Goal: Task Accomplishment & Management: Use online tool/utility

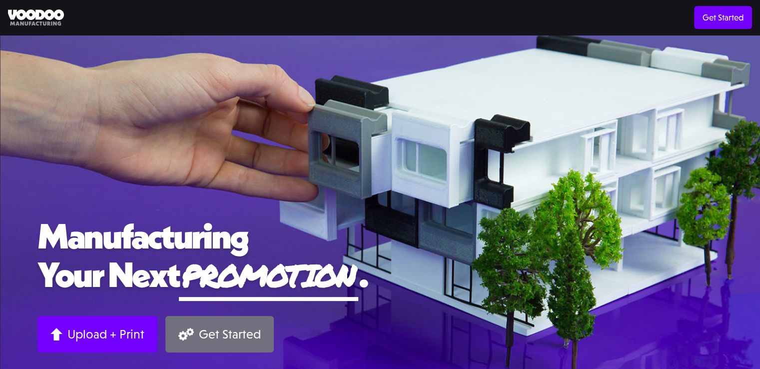
click at [217, 335] on div "Get Started" at bounding box center [230, 333] width 62 height 15
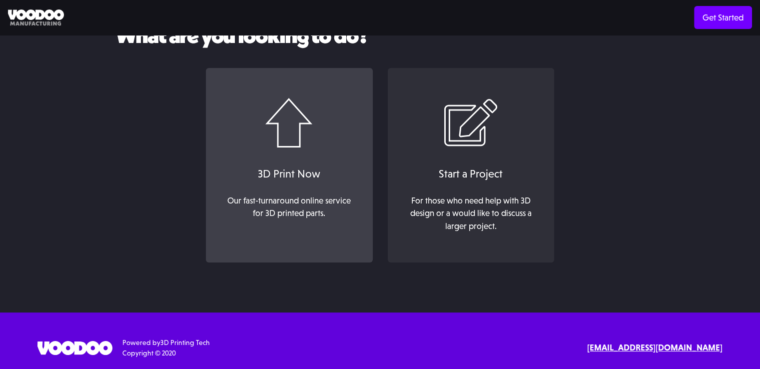
scroll to position [64, 0]
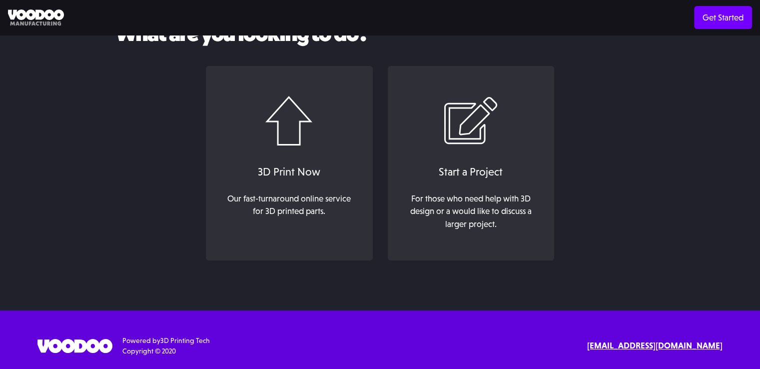
click at [635, 347] on strong "[EMAIL_ADDRESS][DOMAIN_NAME]" at bounding box center [654, 345] width 135 height 10
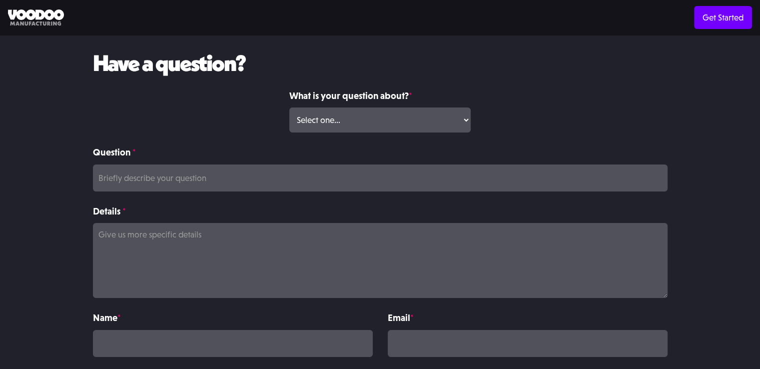
scroll to position [68, 0]
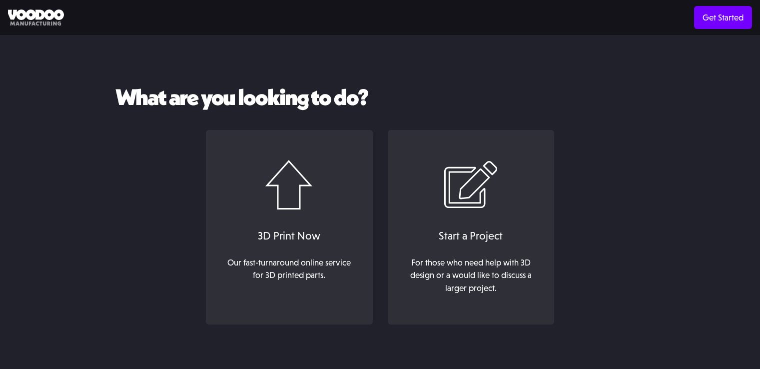
scroll to position [64, 0]
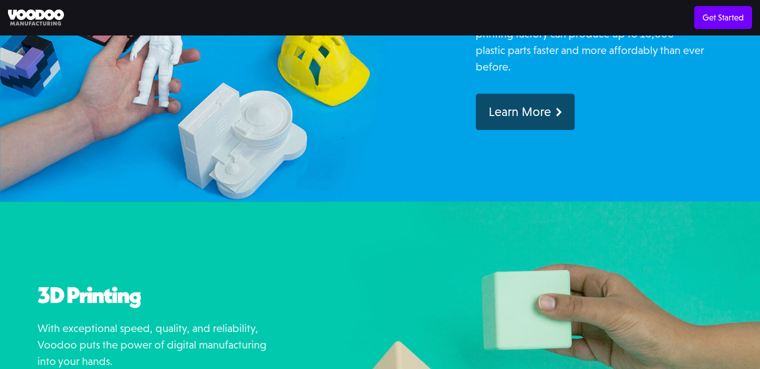
scroll to position [750, 0]
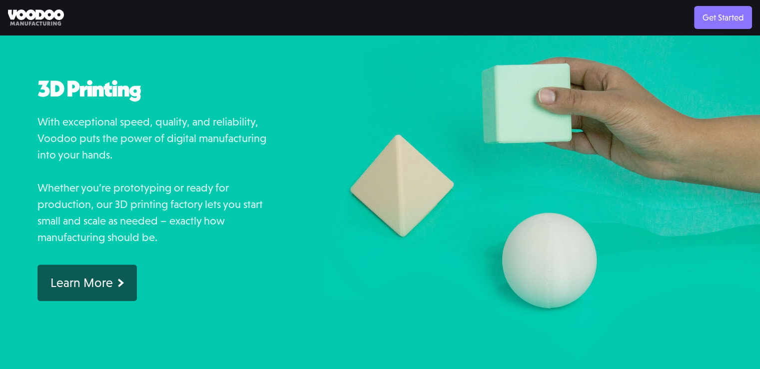
click at [702, 12] on link "Get Started" at bounding box center [723, 17] width 58 height 23
